Goal: Information Seeking & Learning: Learn about a topic

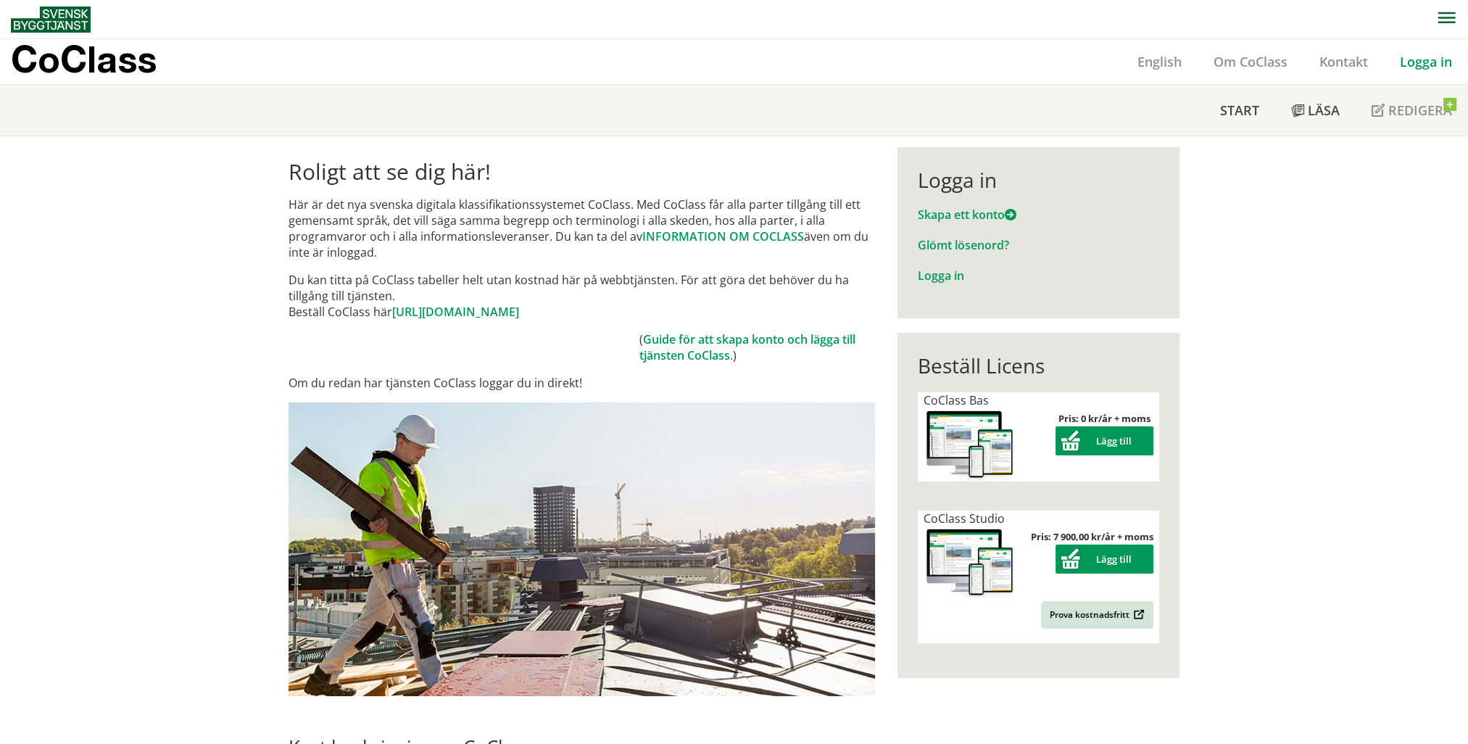
click at [1422, 63] on link "Logga in" at bounding box center [1426, 61] width 84 height 17
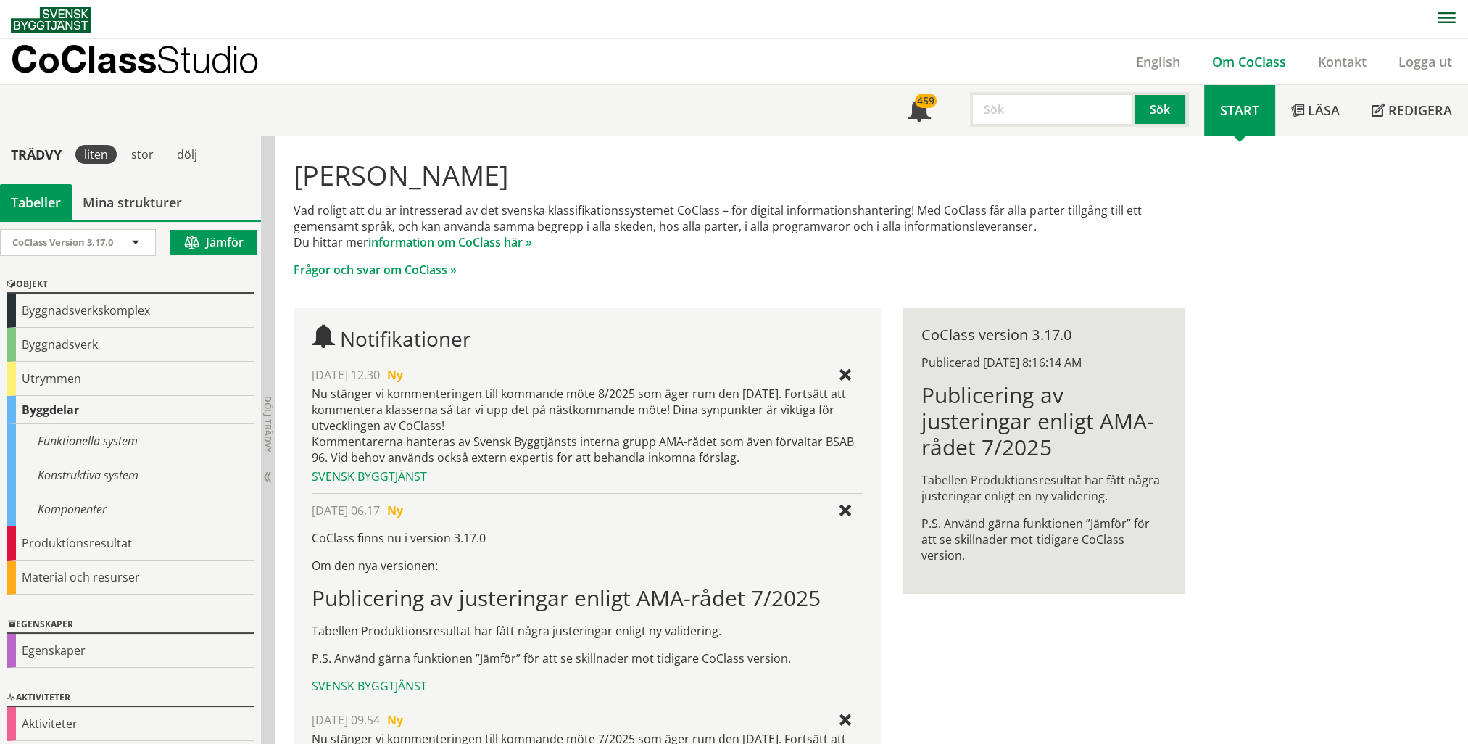
click at [1246, 63] on link "Om CoClass" at bounding box center [1249, 61] width 106 height 17
